Goal: Information Seeking & Learning: Check status

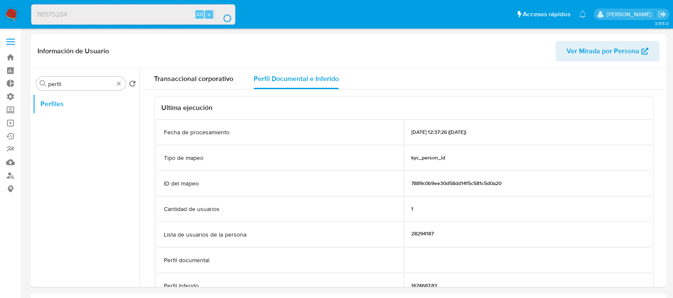
select select "10"
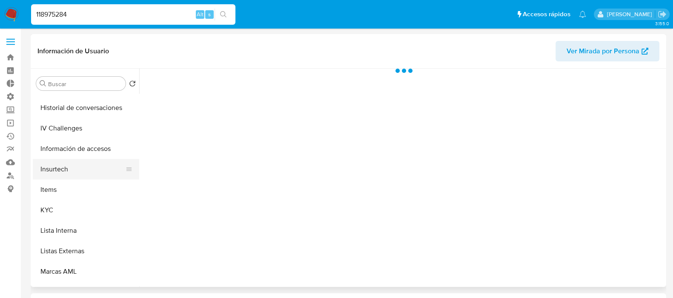
scroll to position [319, 0]
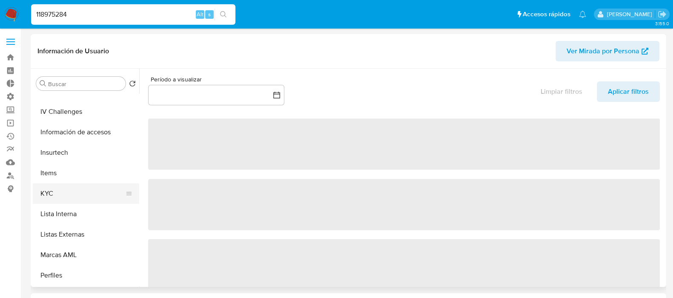
click at [72, 197] on button "KYC" at bounding box center [83, 193] width 100 height 20
select select "10"
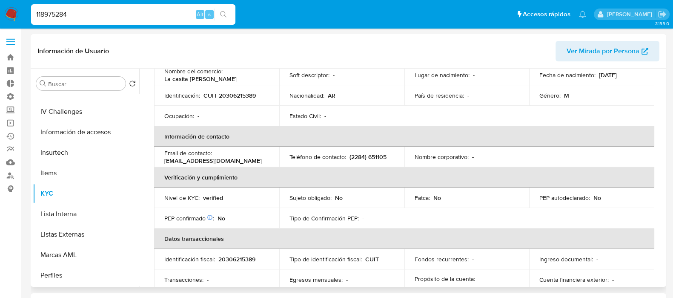
scroll to position [213, 0]
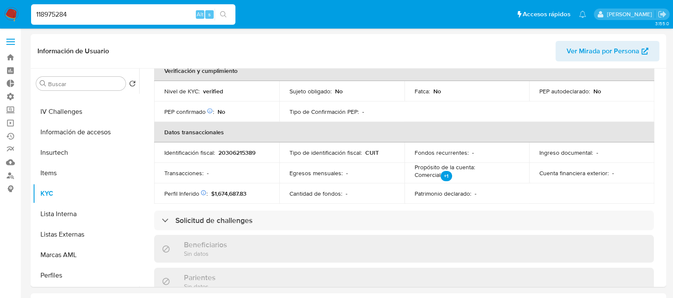
click at [87, 10] on input "118975284" at bounding box center [133, 14] width 204 height 11
paste input "399886886"
type input "399886886"
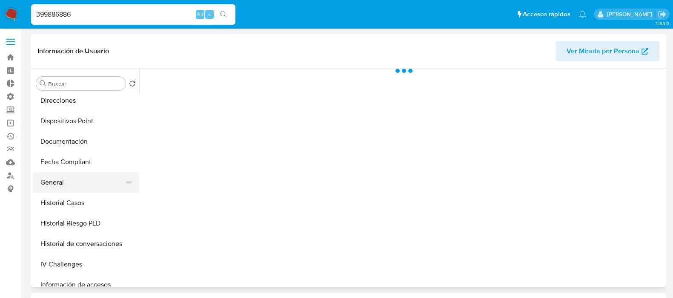
scroll to position [266, 0]
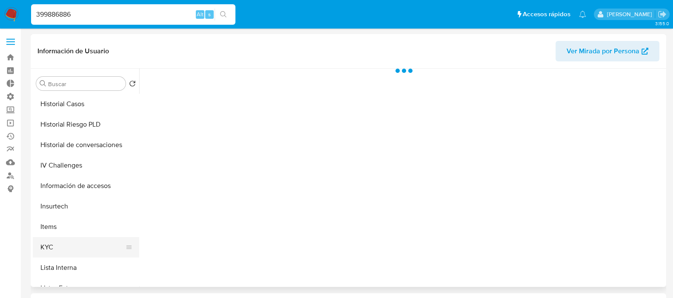
click at [75, 250] on button "KYC" at bounding box center [83, 247] width 100 height 20
select select "10"
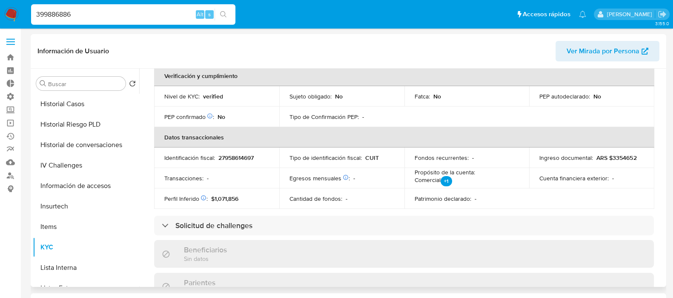
scroll to position [213, 0]
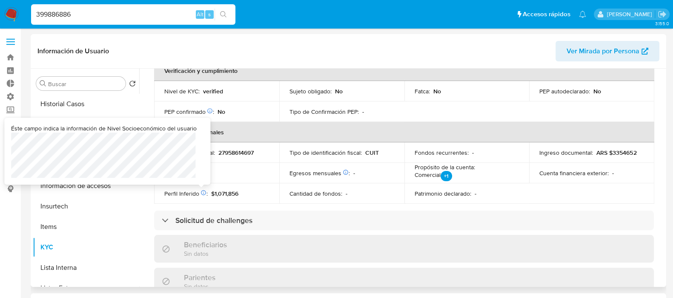
click at [202, 190] on icon at bounding box center [204, 193] width 6 height 6
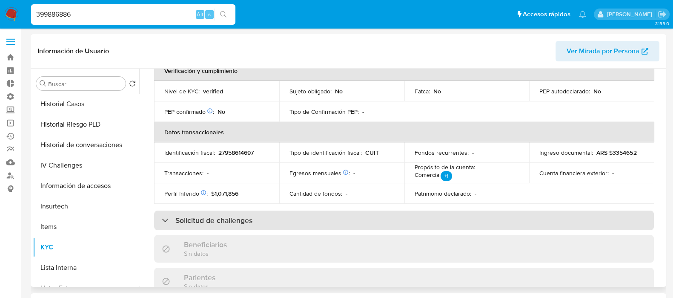
click at [346, 213] on div "Solicitud de challenges" at bounding box center [404, 220] width 500 height 20
